Goal: Register for event/course

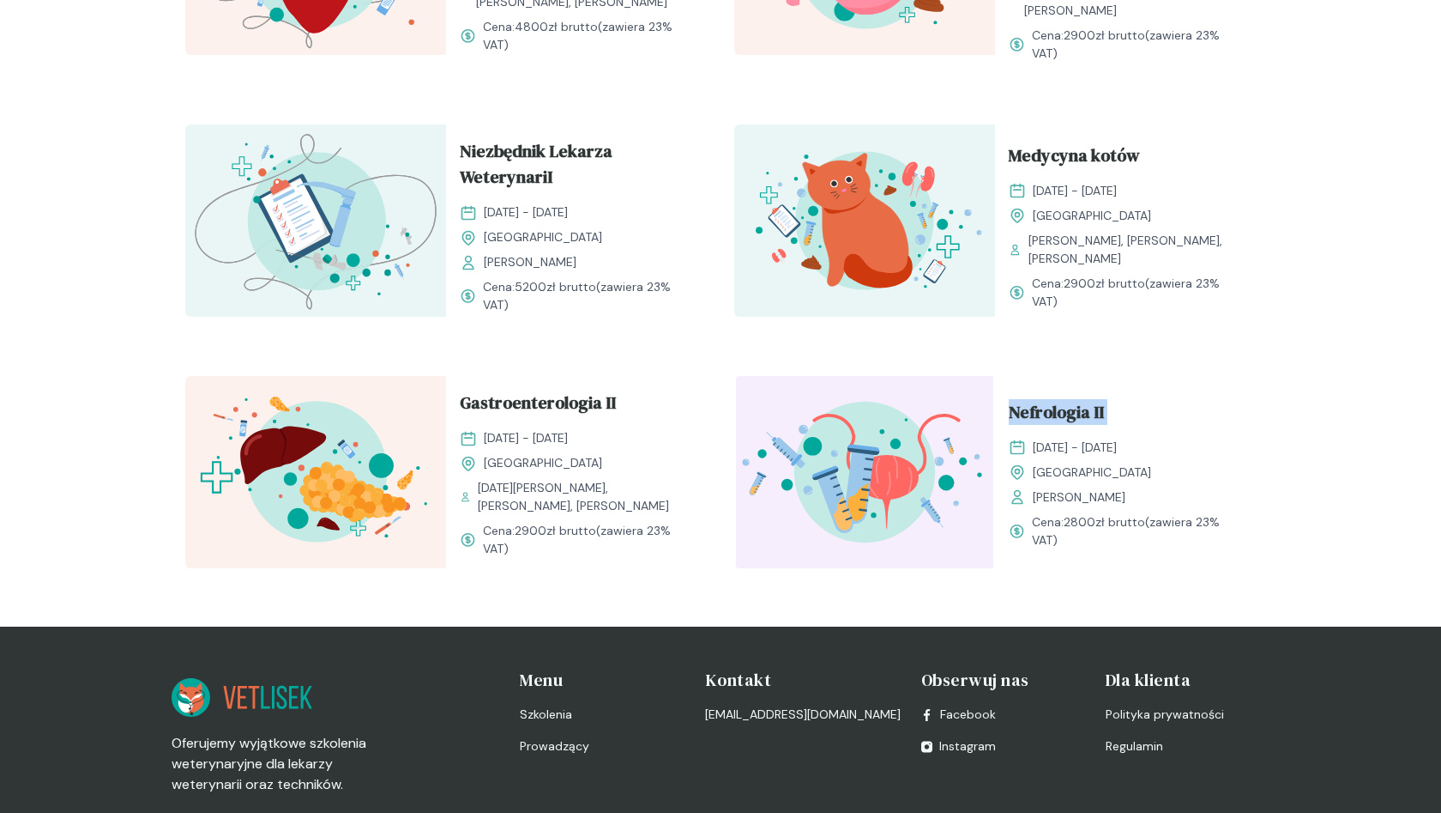
scroll to position [1855, 0]
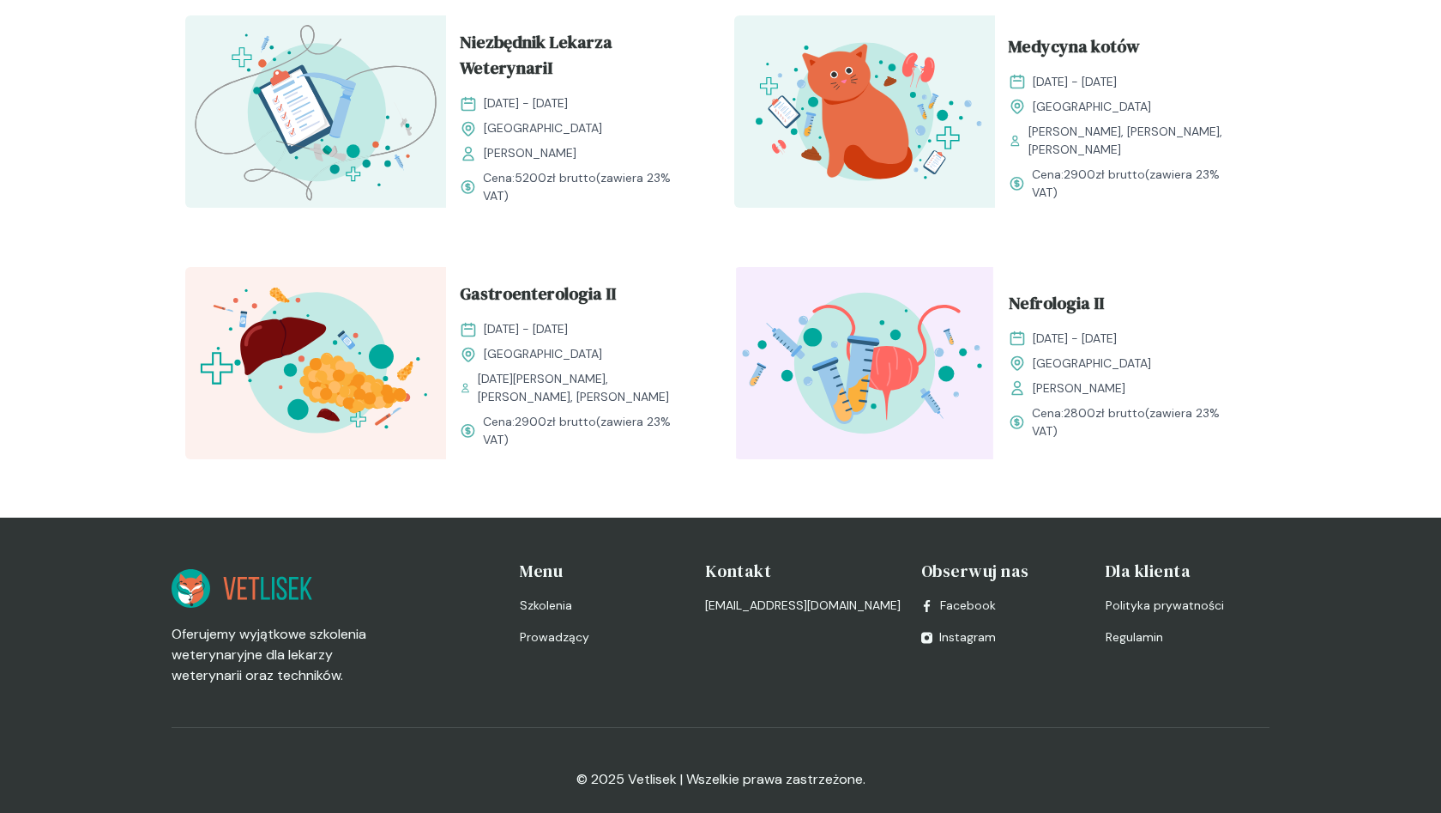
click at [697, 421] on div "Gastroenterologia II 24 - 25 styczeń 2026 Kraków Pola Borusewicz, Ewa Zwierzyńs…" at bounding box center [576, 365] width 261 height 196
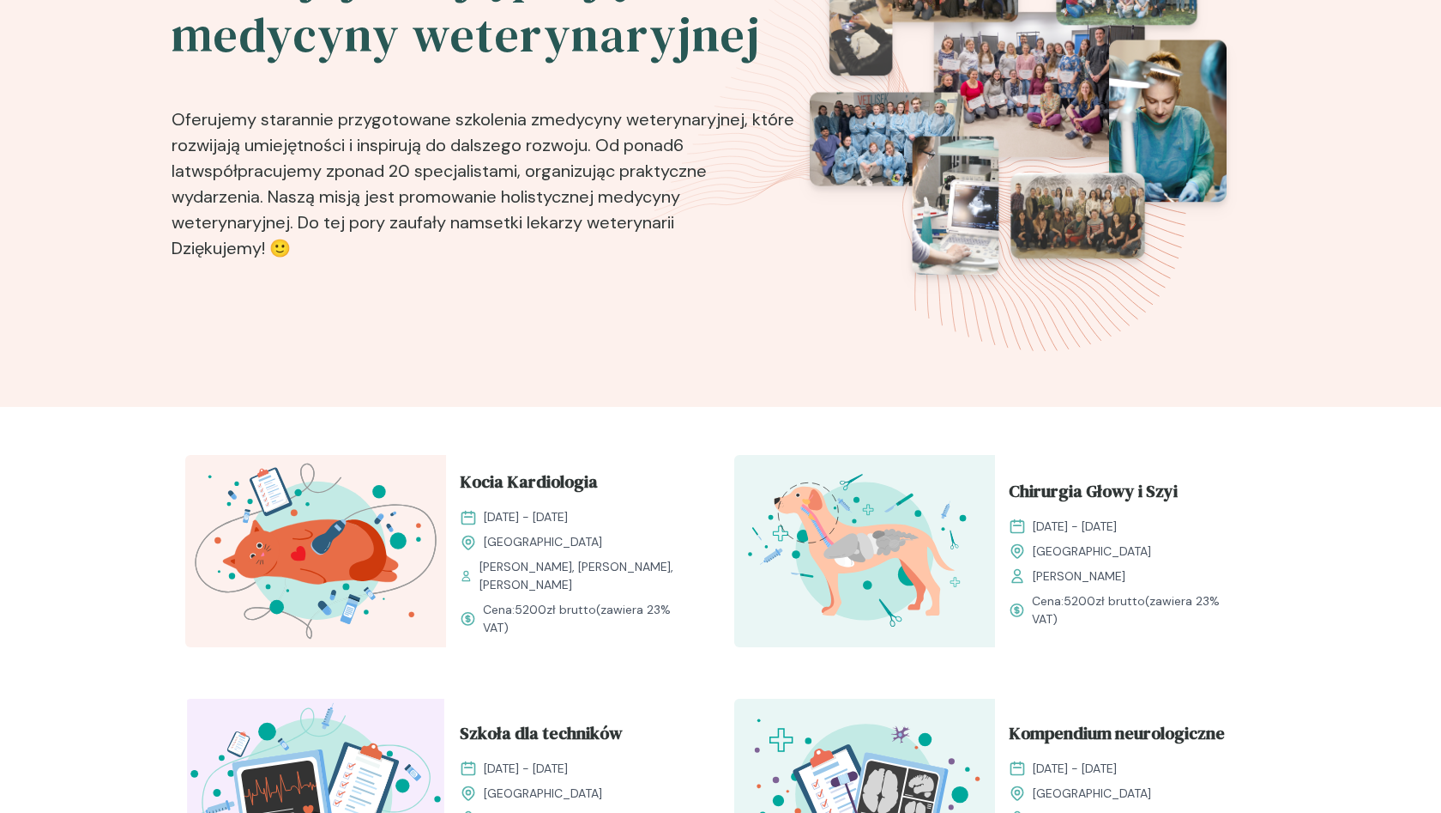
scroll to position [183, 0]
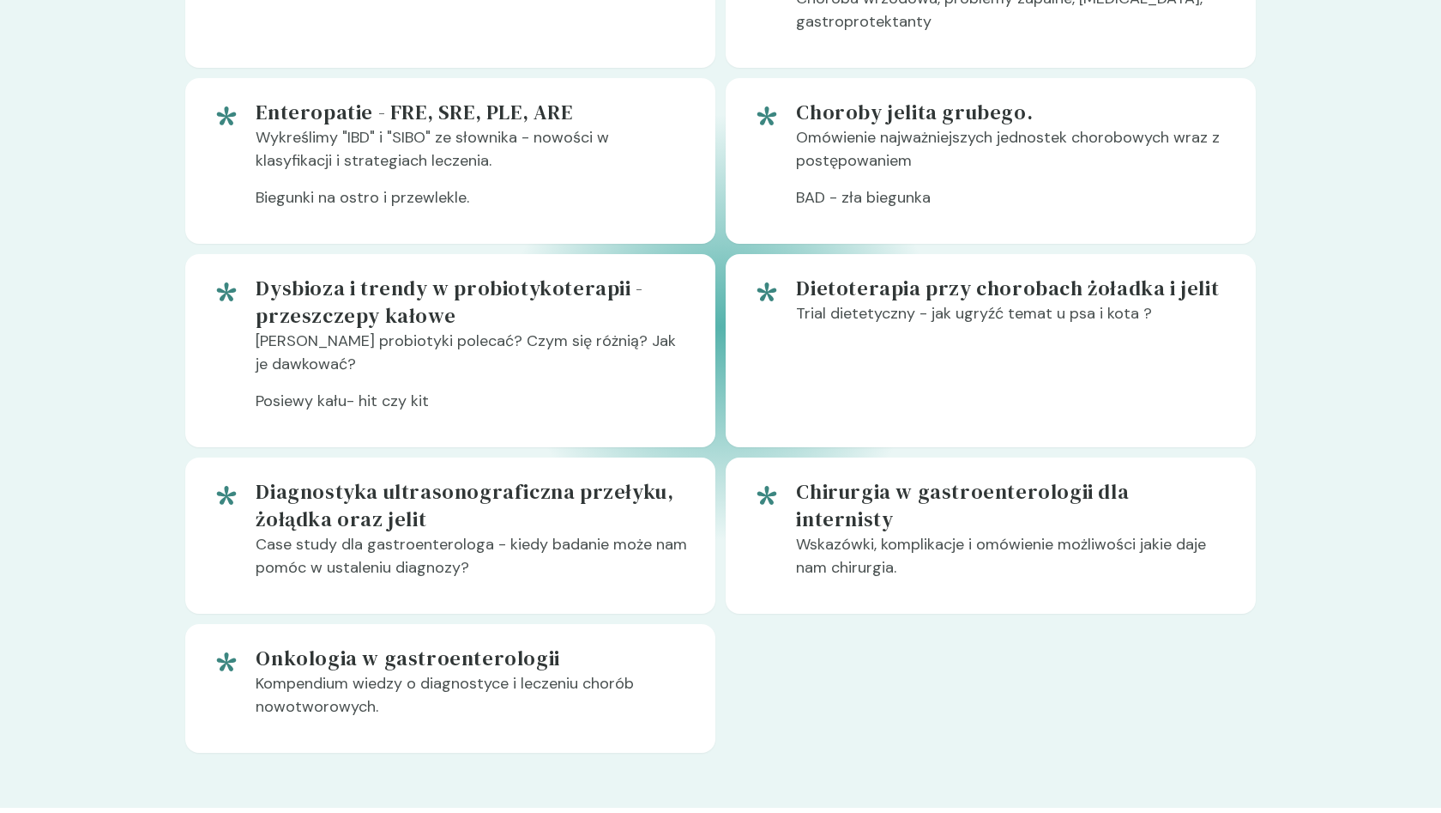
scroll to position [1187, 0]
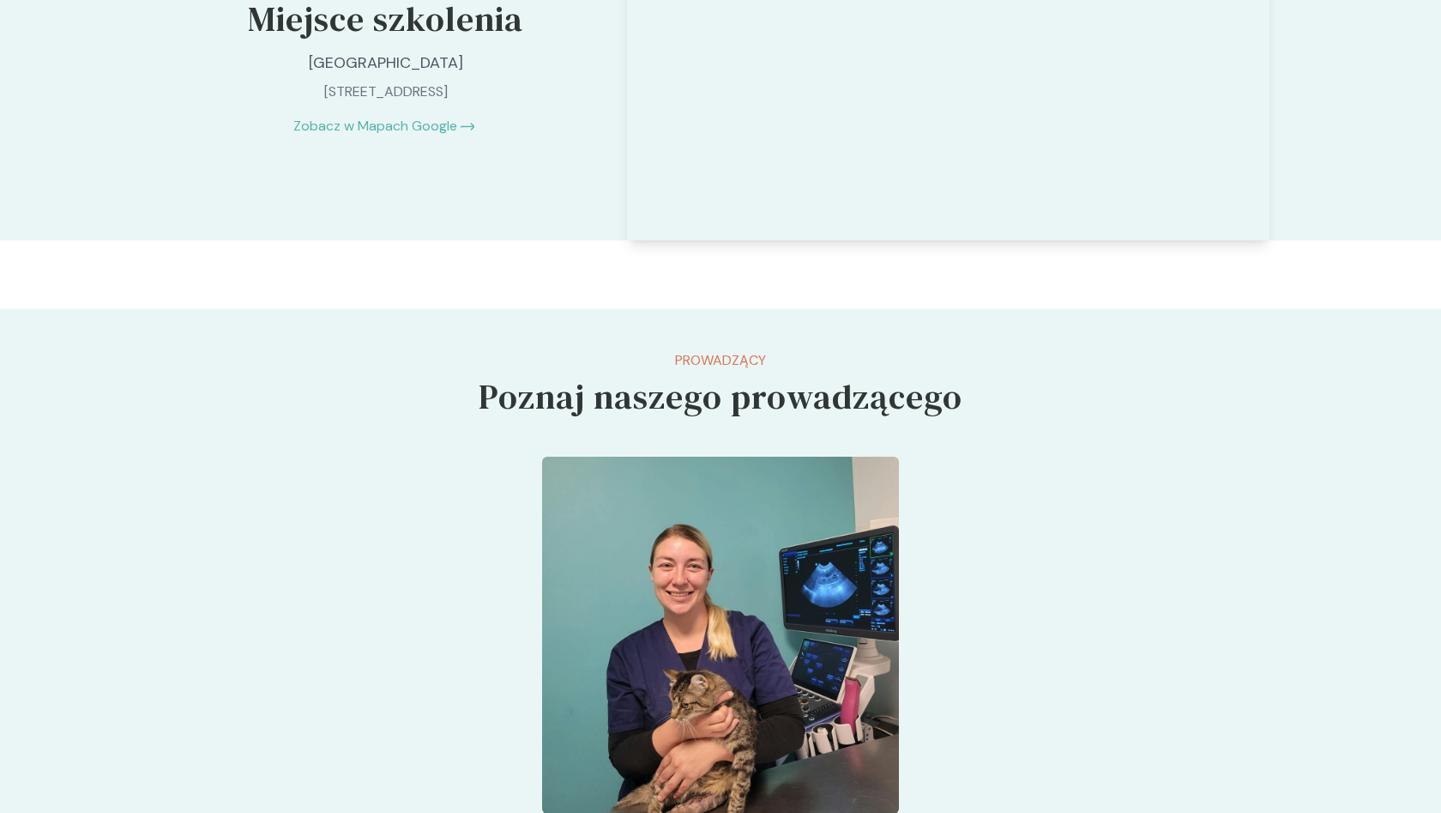
scroll to position [4187, 0]
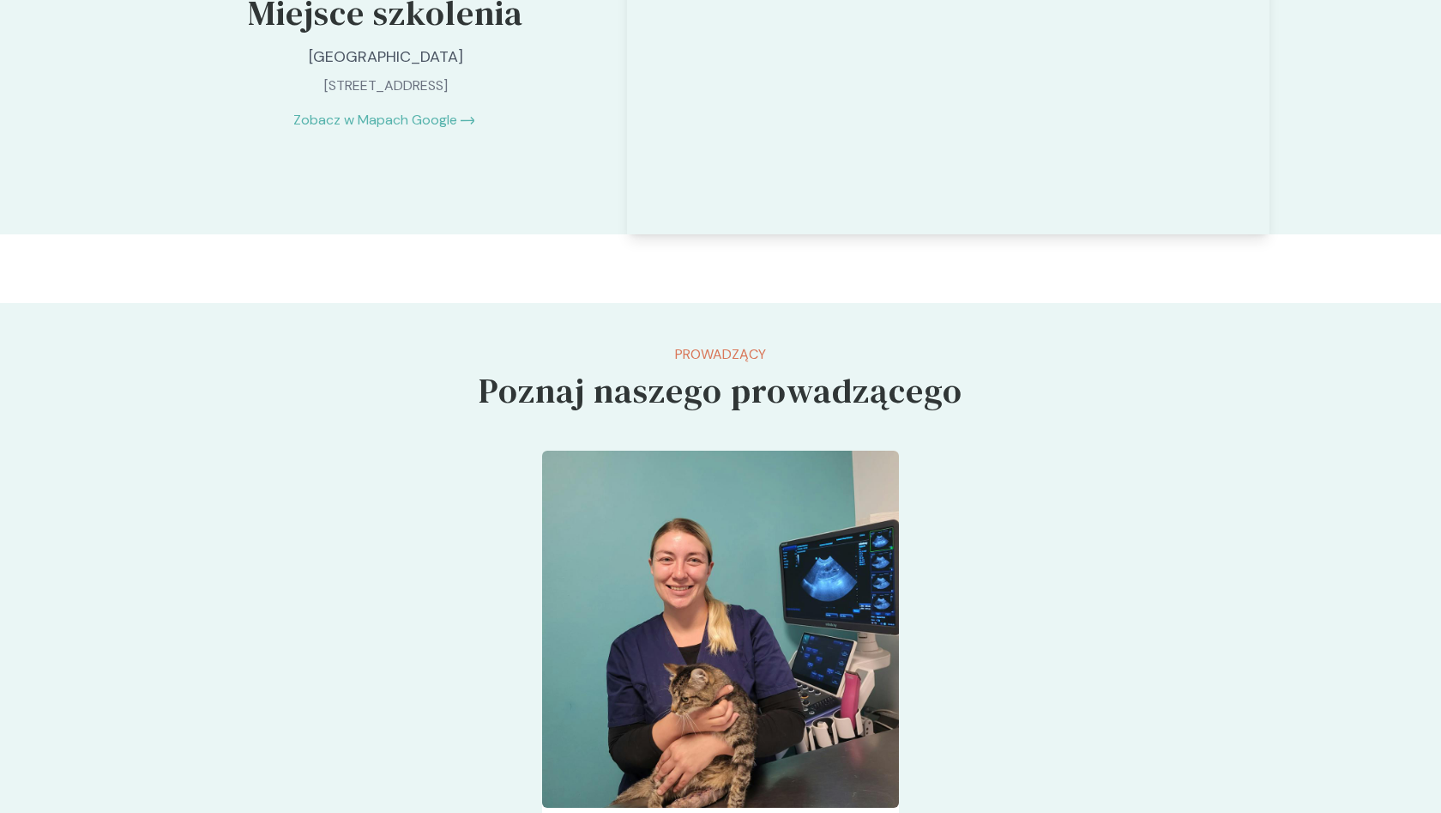
click at [408, 207] on div "Jak dojechać Miejsce szkolenia [GEOGRAPHIC_DATA] [GEOGRAPHIC_DATA], Handlowców …" at bounding box center [386, 49] width 428 height 316
click at [414, 207] on div "Jak dojechać Miejsce szkolenia [GEOGRAPHIC_DATA] [GEOGRAPHIC_DATA], Handlowców …" at bounding box center [386, 49] width 428 height 316
click at [421, 207] on div "Jak dojechać Miejsce szkolenia [GEOGRAPHIC_DATA] [GEOGRAPHIC_DATA], Handlowców …" at bounding box center [386, 49] width 428 height 316
click at [419, 130] on link "Zobacz w Mapach Google" at bounding box center [375, 120] width 164 height 21
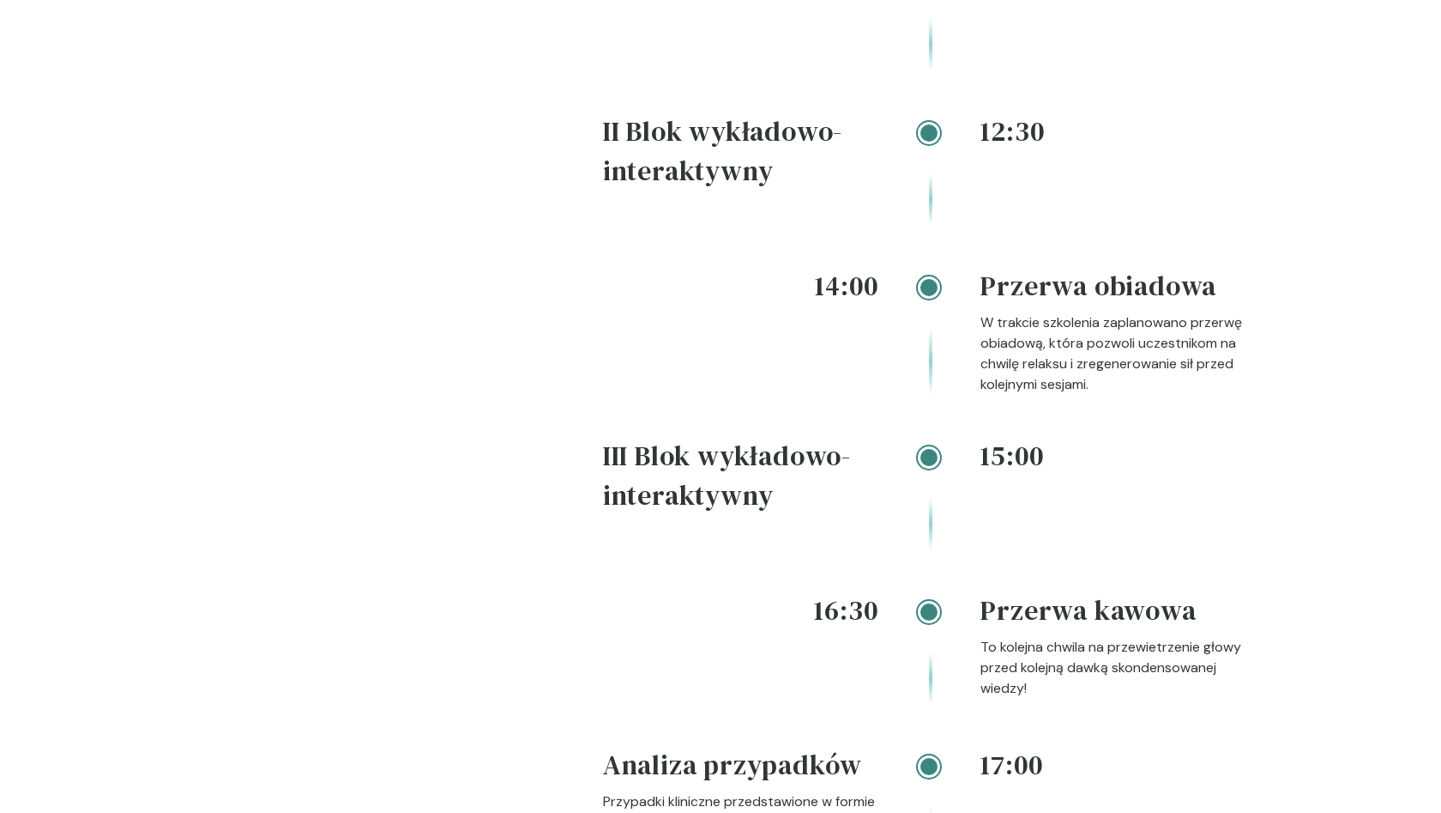
scroll to position [2763, 0]
click at [858, 136] on div "Dzień pierwszy - [DATE] Dzień drugi - [DATE] do 9:30 Dojazd Szkolenie odbędzie …" at bounding box center [929, 217] width 653 height 1975
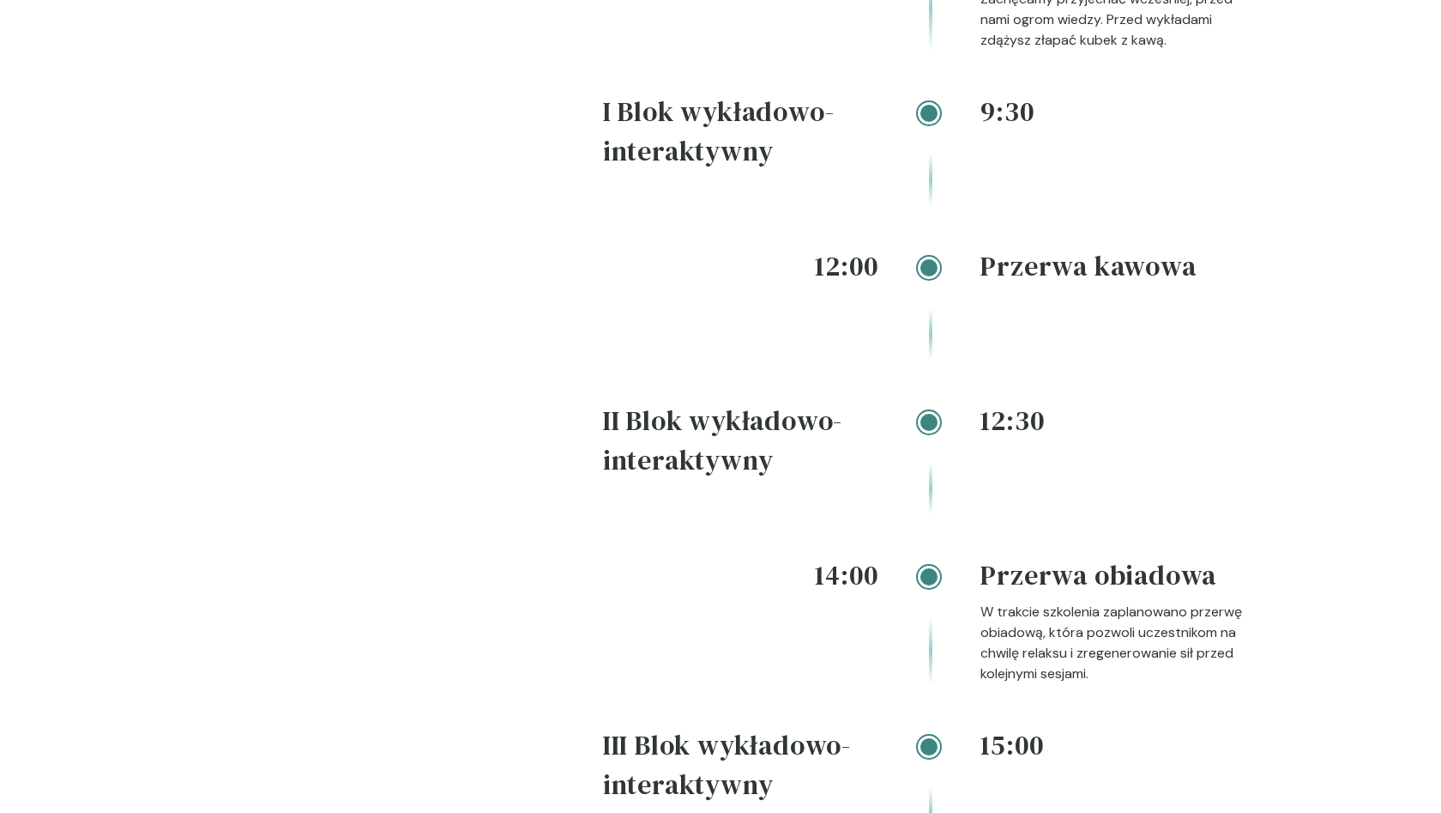
scroll to position [2480, 0]
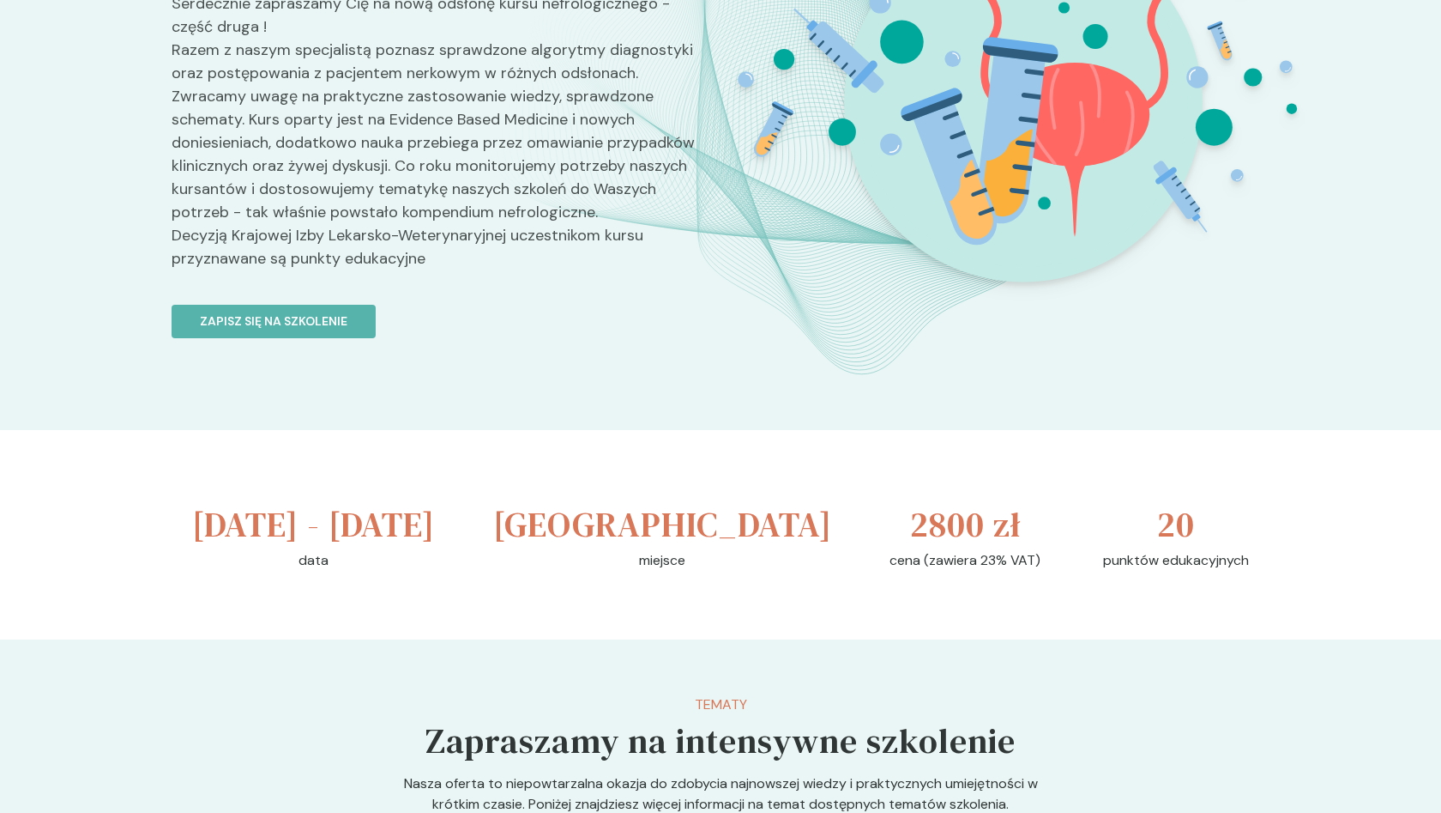
scroll to position [251, 0]
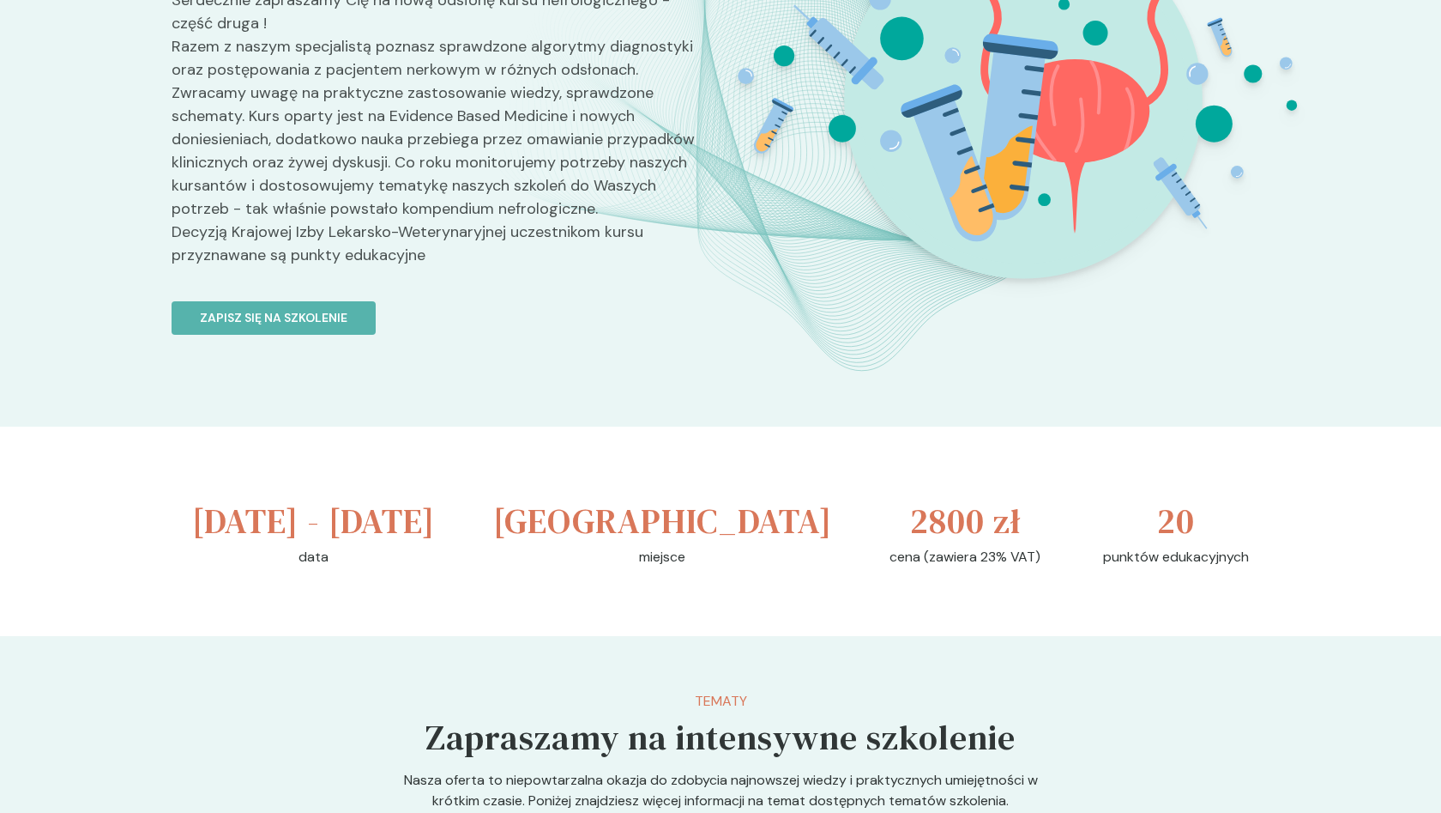
click at [275, 335] on link "Zapisz się na szkolenie" at bounding box center [439, 308] width 535 height 54
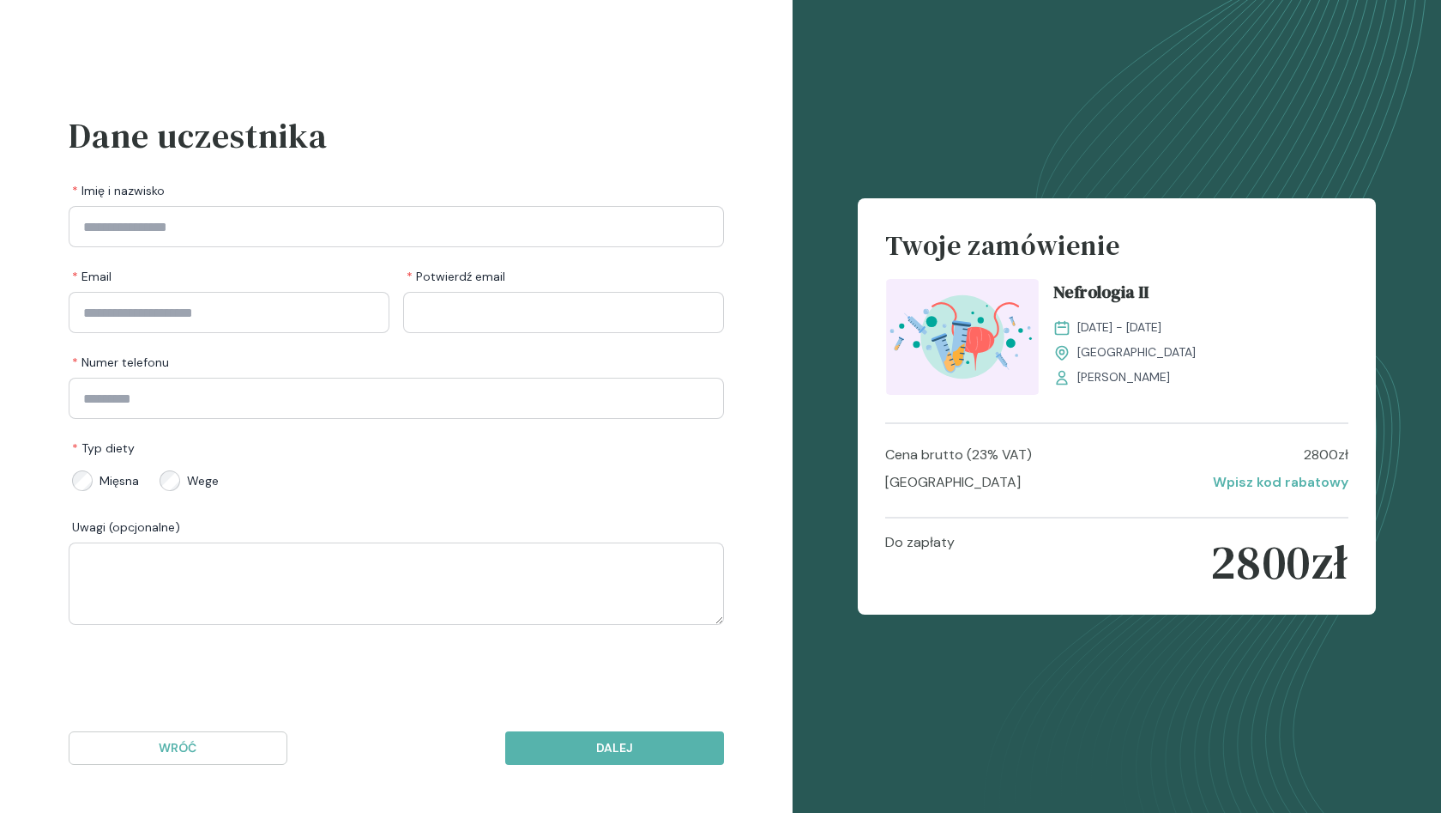
click at [275, 721] on div "Wróć Dalej" at bounding box center [397, 748] width 656 height 130
click at [1265, 575] on p "2800 zł" at bounding box center [1280, 562] width 138 height 60
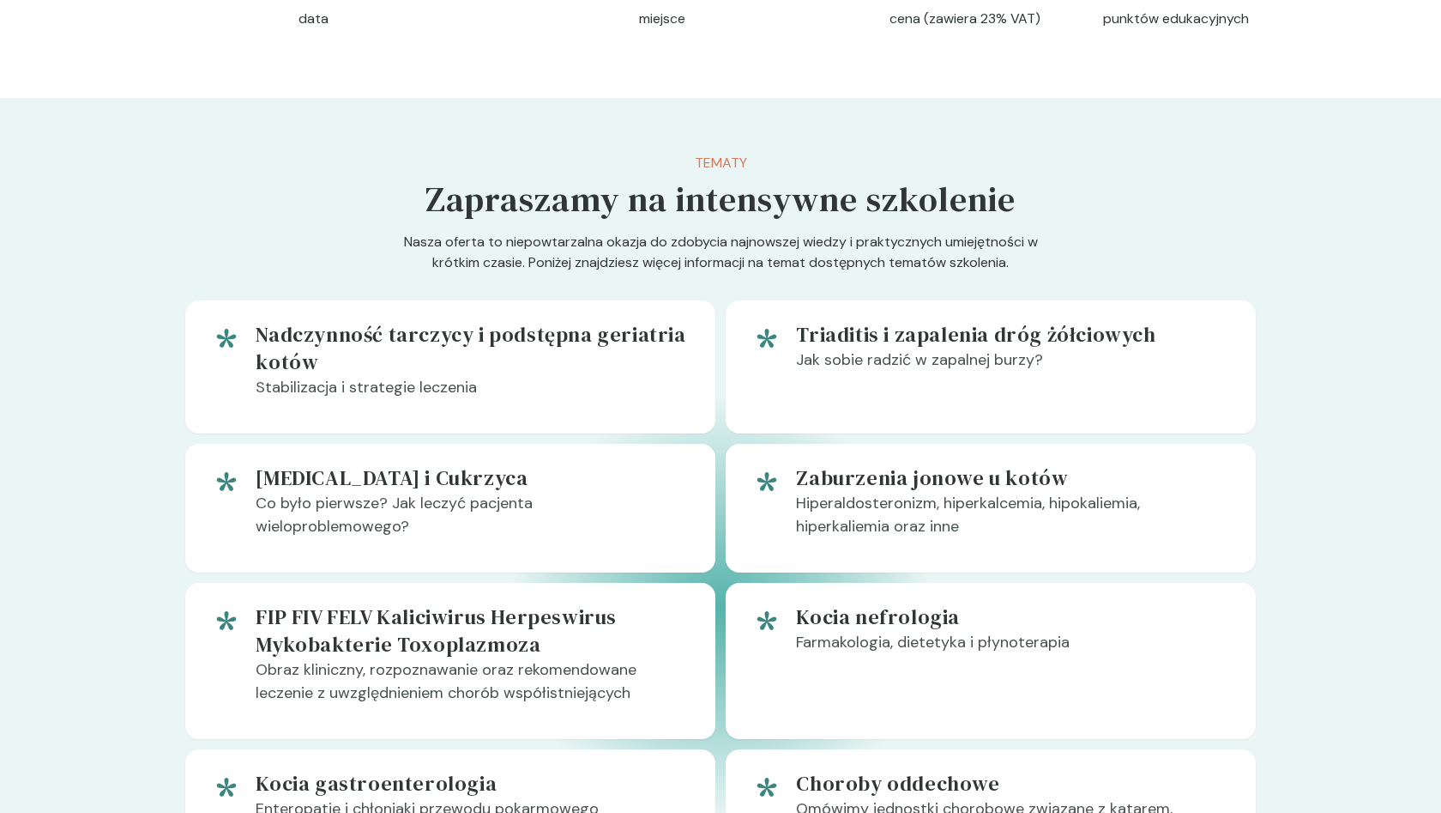
scroll to position [776, 0]
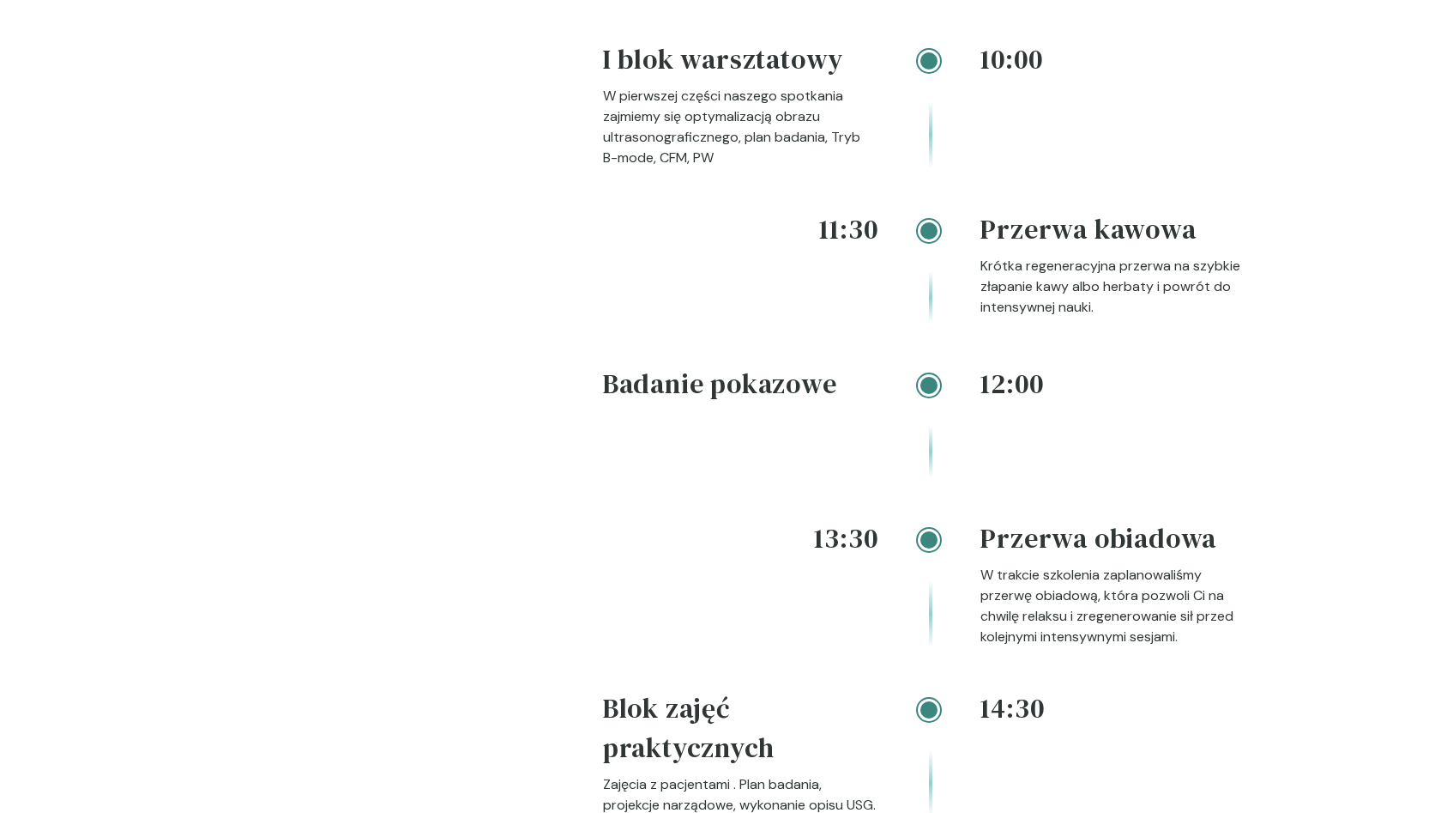
scroll to position [2245, 0]
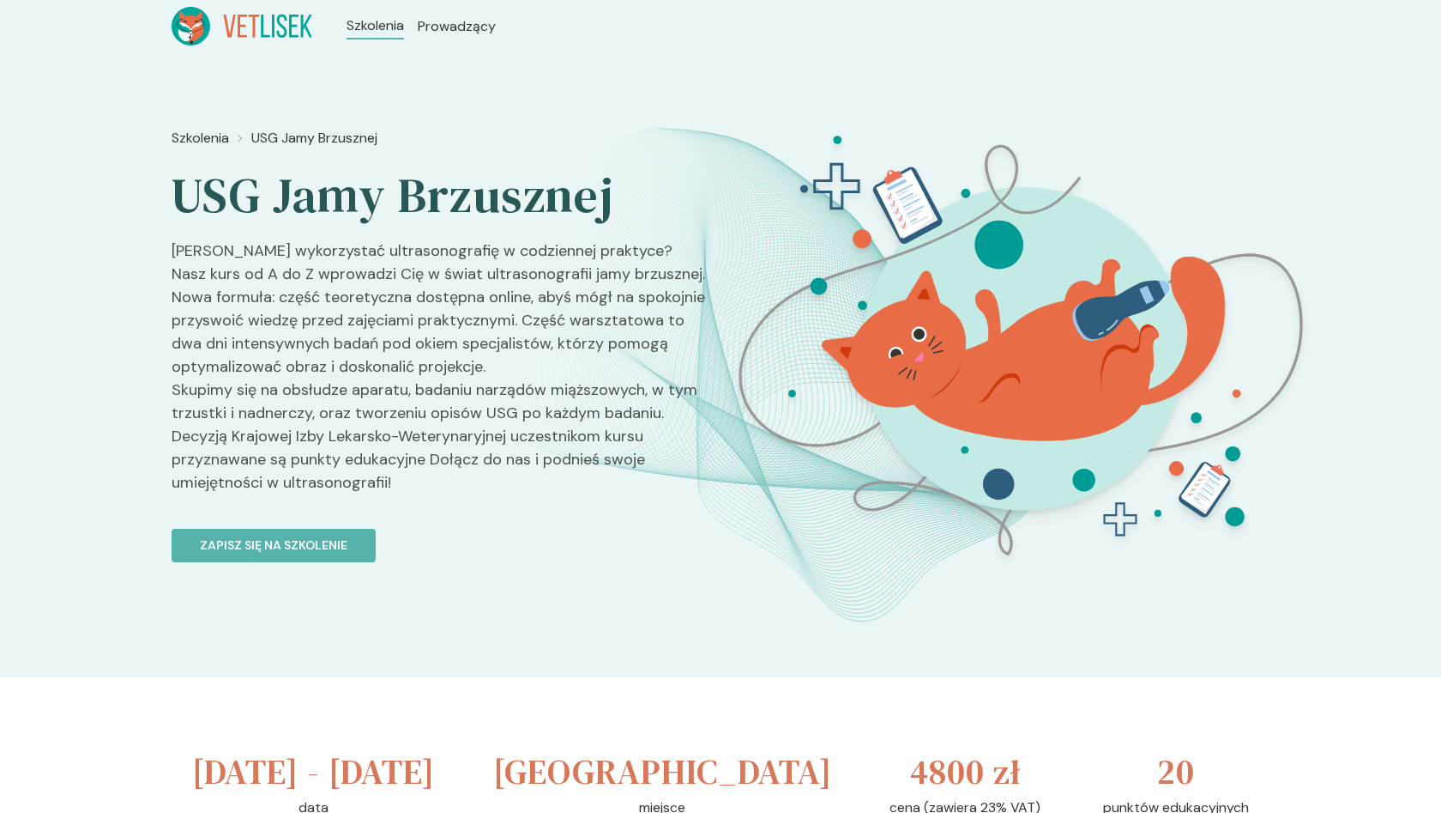
scroll to position [0, 0]
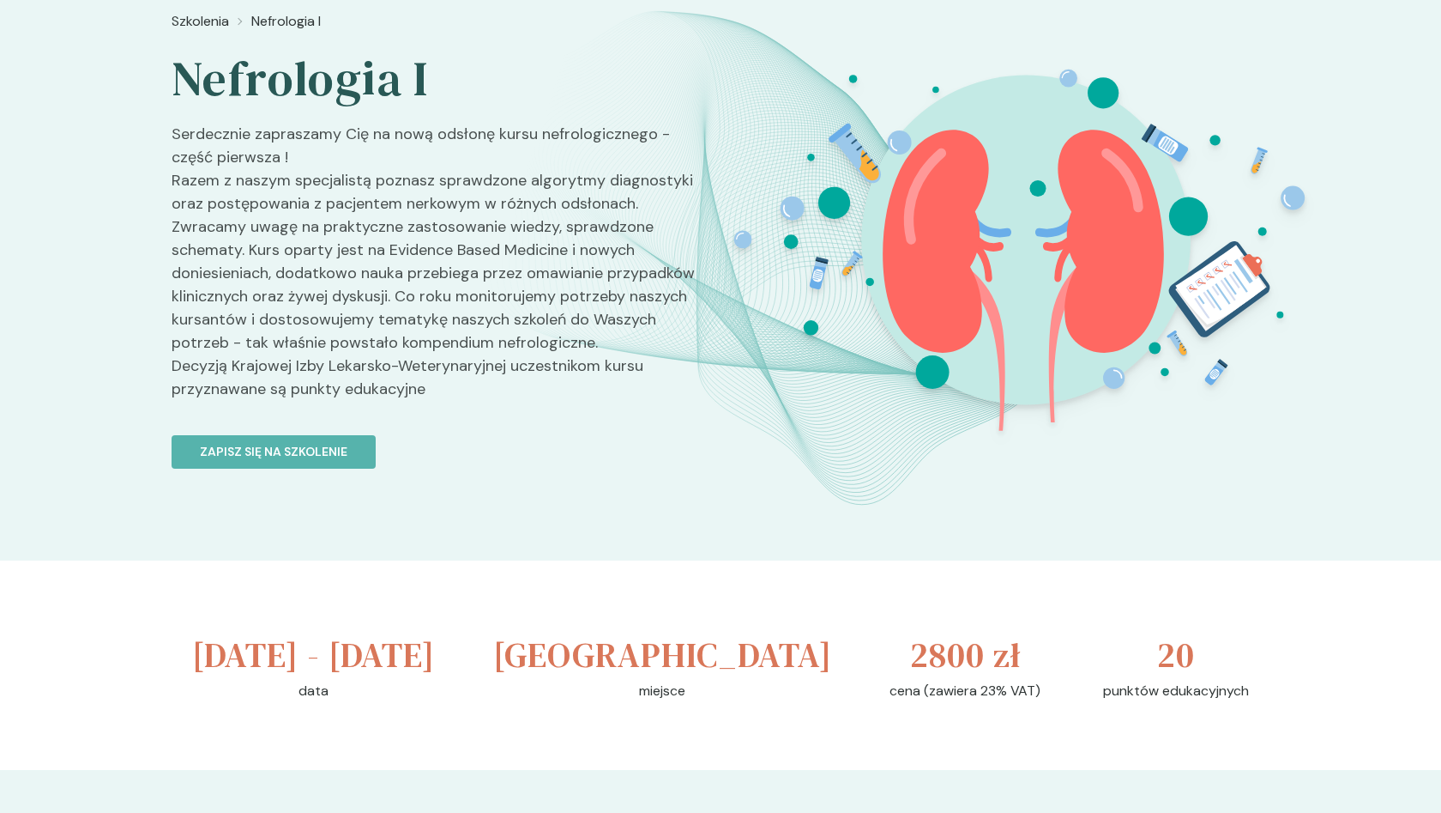
scroll to position [120, 0]
